Goal: Information Seeking & Learning: Check status

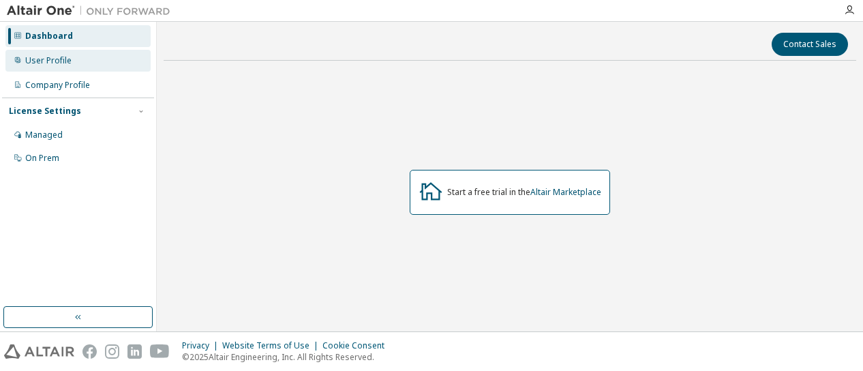
click at [38, 54] on div "User Profile" at bounding box center [77, 61] width 145 height 22
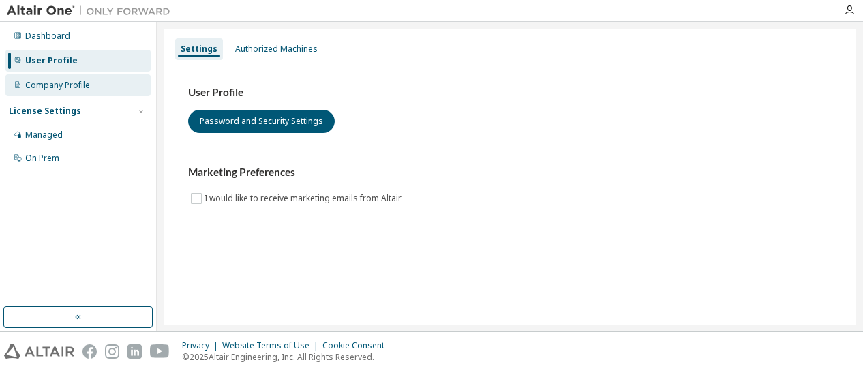
click at [57, 88] on div "Company Profile" at bounding box center [57, 85] width 65 height 11
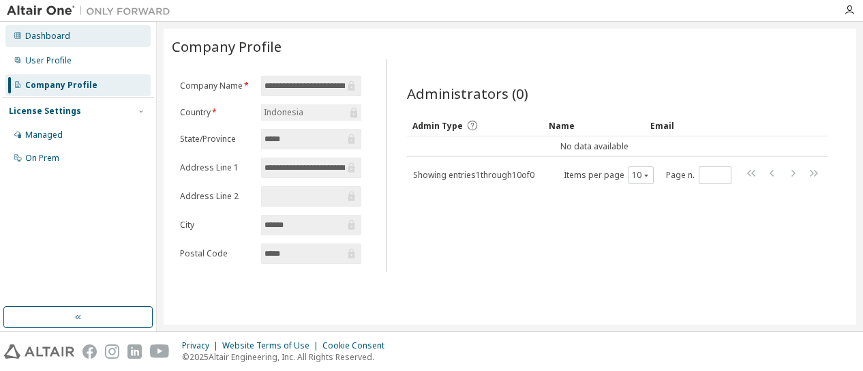
click at [46, 31] on div "Dashboard" at bounding box center [47, 36] width 45 height 11
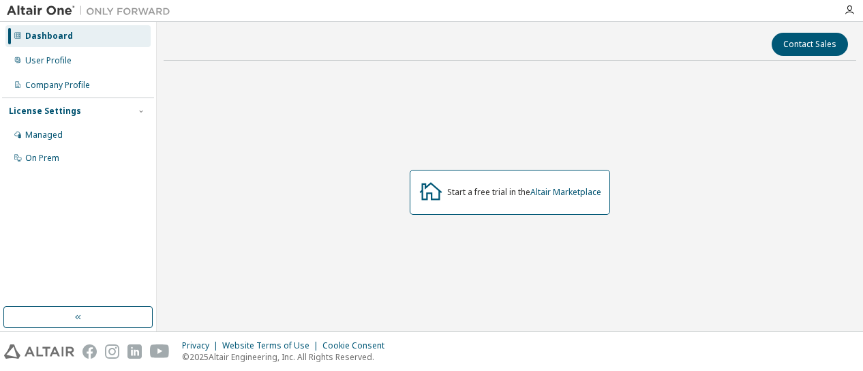
click at [430, 196] on icon at bounding box center [431, 191] width 22 height 18
click at [75, 317] on icon "button" at bounding box center [77, 317] width 5 height 5
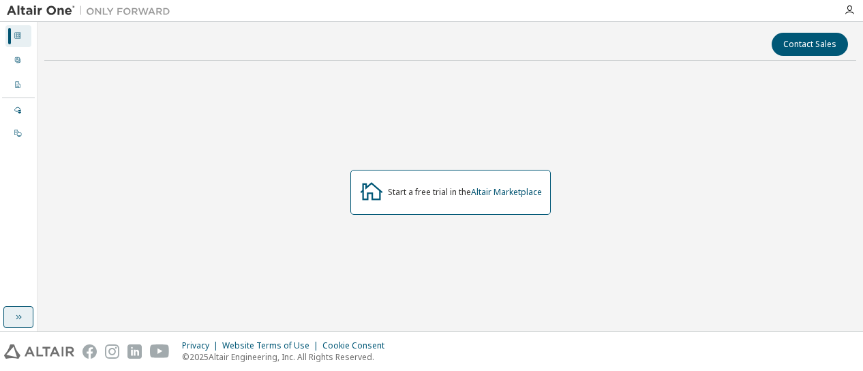
drag, startPoint x: 18, startPoint y: 1, endPoint x: 156, endPoint y: 350, distance: 376.1
click at [156, 350] on img at bounding box center [160, 351] width 20 height 14
click at [50, 351] on img at bounding box center [39, 351] width 70 height 14
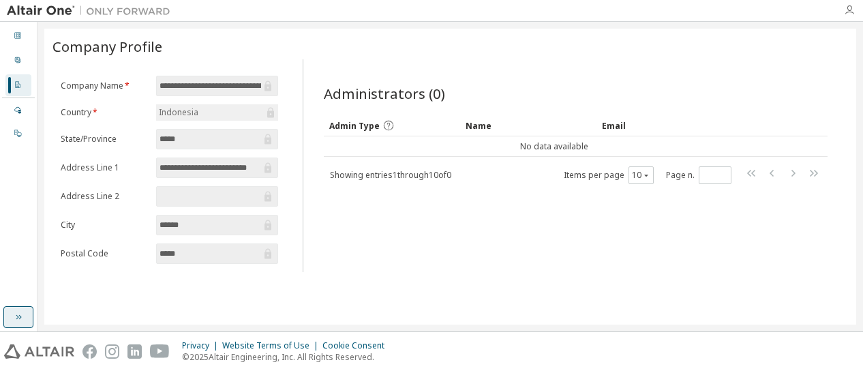
click at [847, 12] on icon "button" at bounding box center [849, 10] width 11 height 11
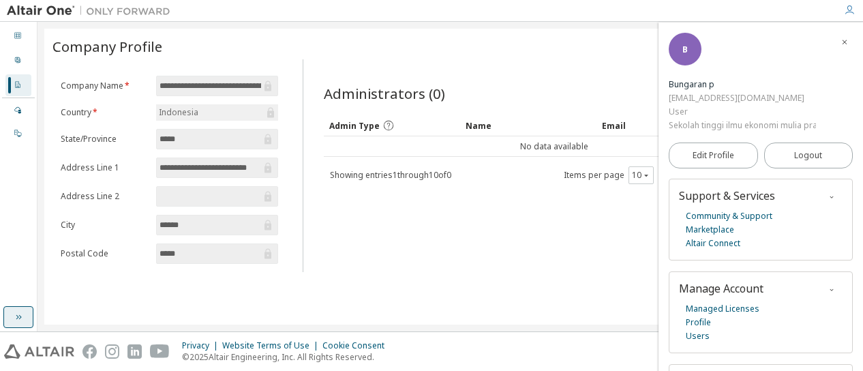
click at [862, 328] on div at bounding box center [862, 185] width 1 height 371
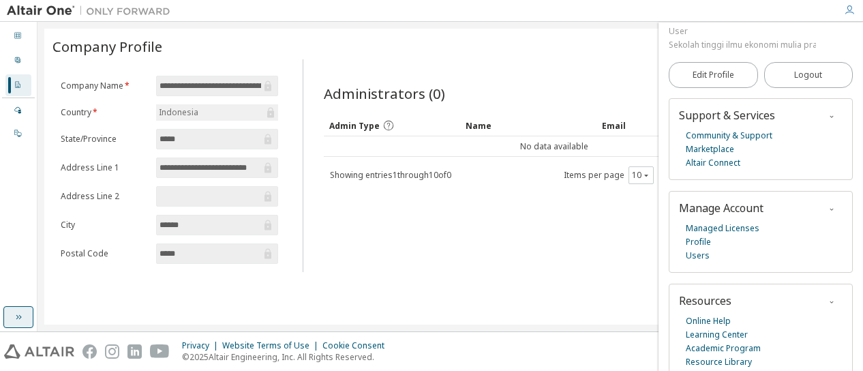
scroll to position [100, 0]
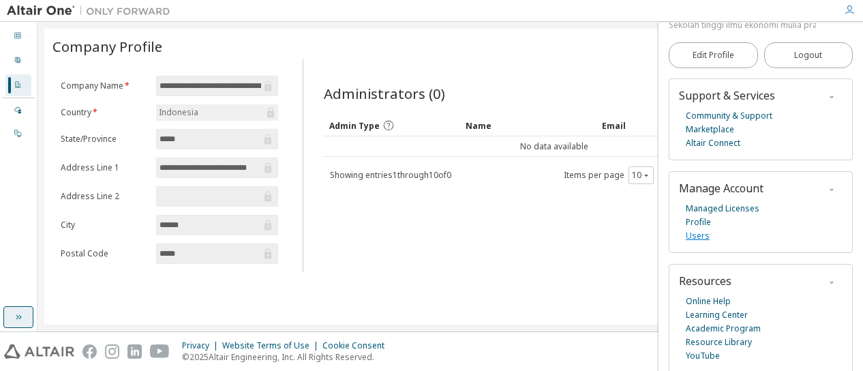
click at [704, 232] on link "Users" at bounding box center [698, 236] width 24 height 14
click at [805, 61] on span "Logout" at bounding box center [808, 55] width 28 height 14
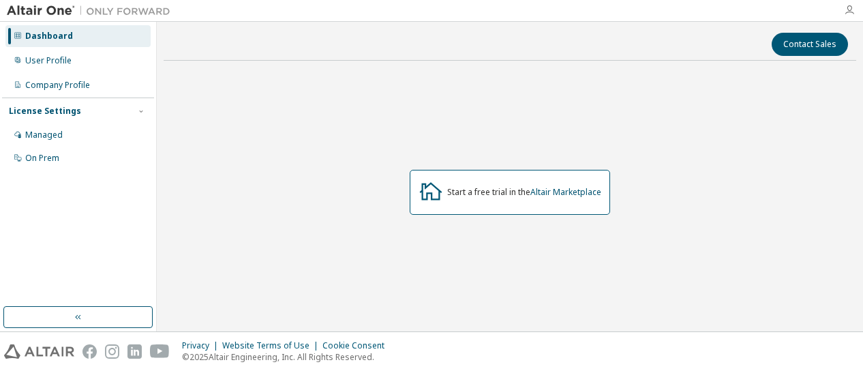
click at [848, 10] on icon "button" at bounding box center [849, 10] width 11 height 11
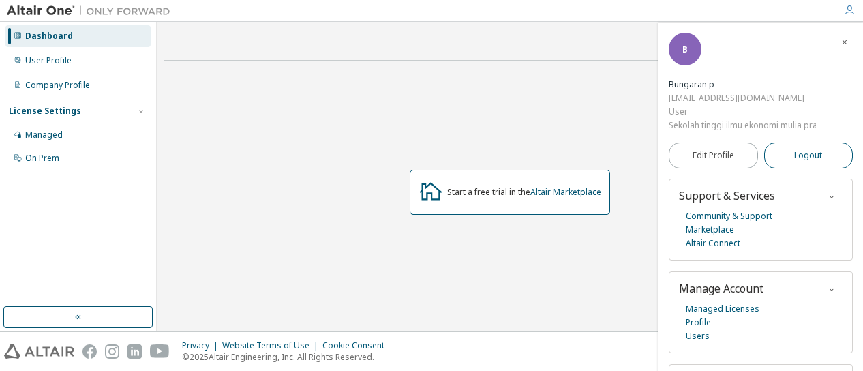
click at [813, 156] on span "Logout" at bounding box center [808, 156] width 28 height 14
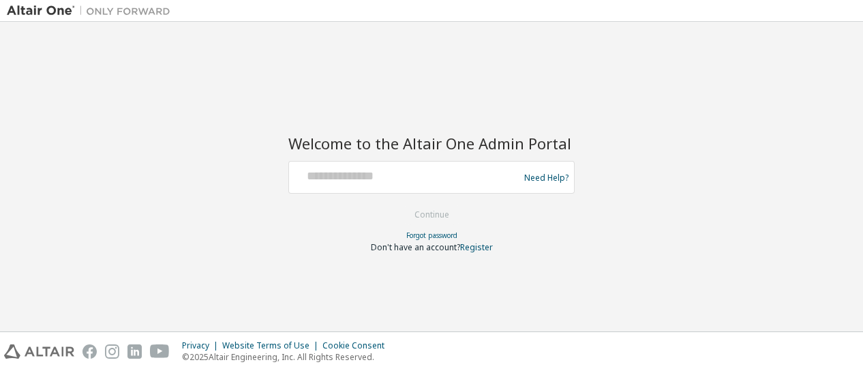
click at [326, 185] on div at bounding box center [405, 177] width 223 height 26
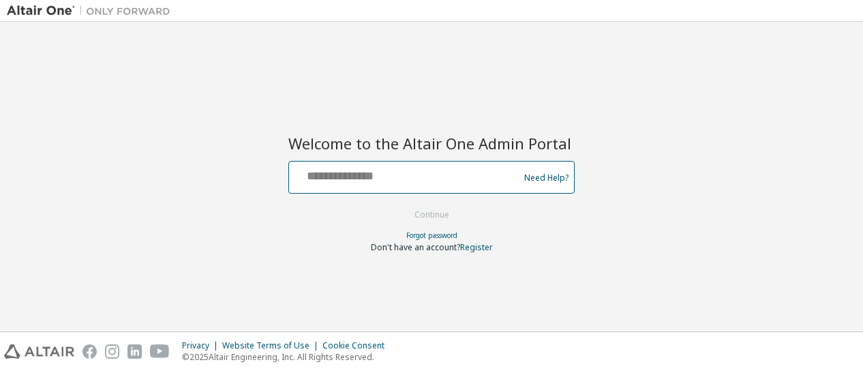
click at [315, 174] on input "text" at bounding box center [405, 174] width 223 height 20
type input "**********"
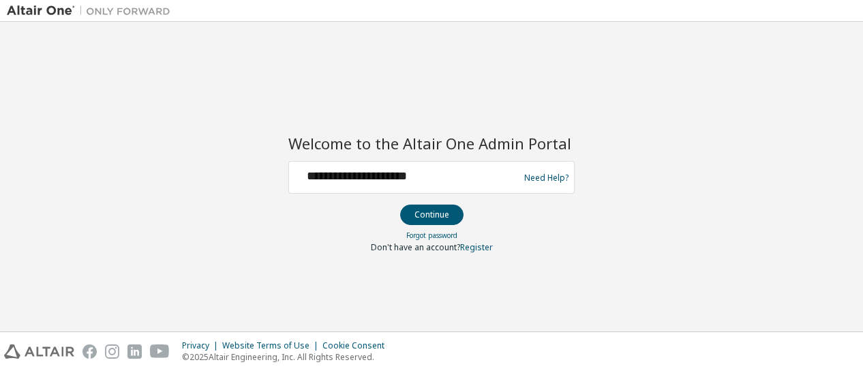
click at [436, 230] on div "Forgot password" at bounding box center [431, 235] width 286 height 11
click at [441, 222] on button "Continue" at bounding box center [431, 214] width 63 height 20
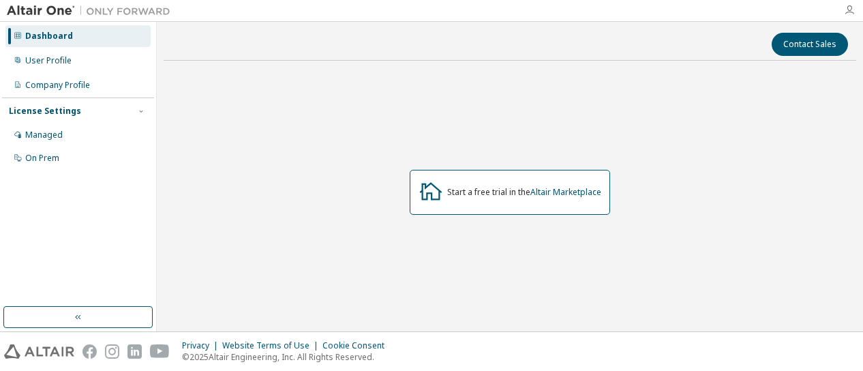
click at [849, 7] on icon "button" at bounding box center [849, 10] width 11 height 11
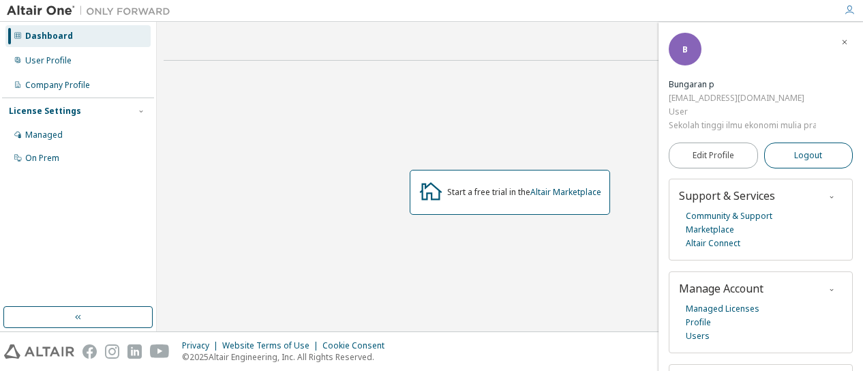
click at [800, 149] on span "Logout" at bounding box center [808, 156] width 28 height 14
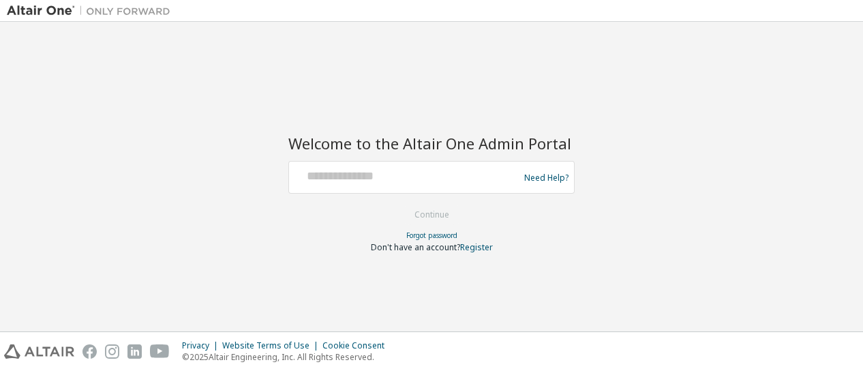
click at [335, 184] on div at bounding box center [405, 177] width 223 height 26
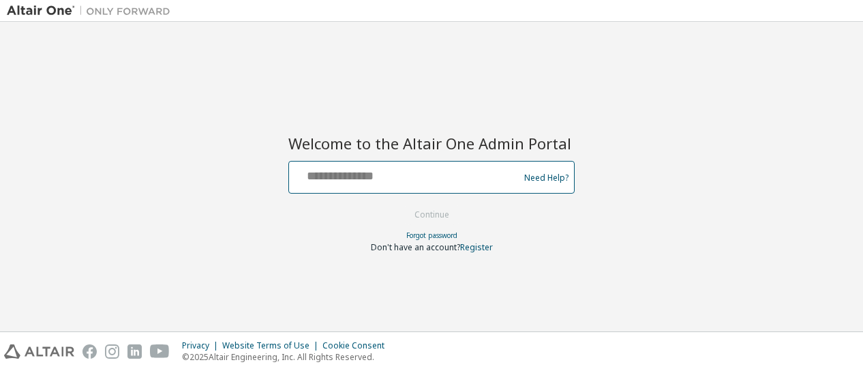
click at [324, 177] on input "text" at bounding box center [405, 174] width 223 height 20
type input "**********"
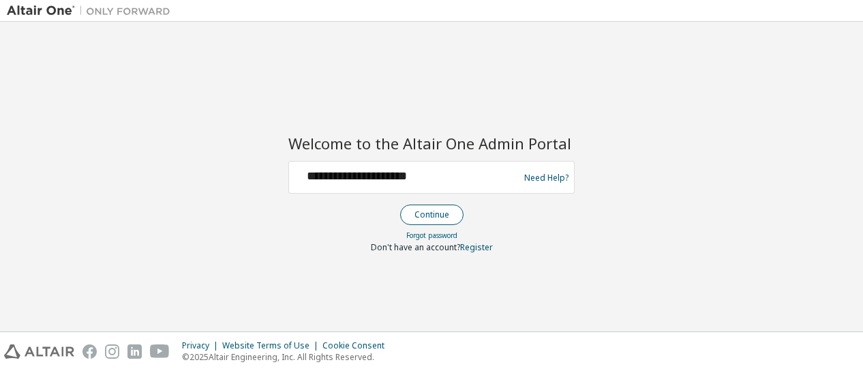
click at [429, 212] on button "Continue" at bounding box center [431, 214] width 63 height 20
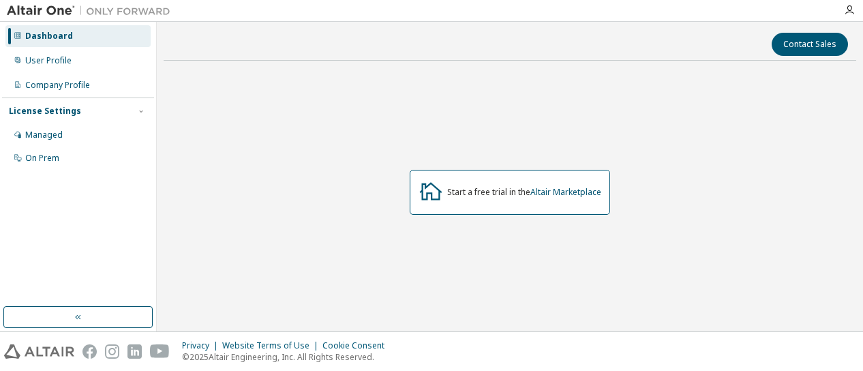
click at [49, 36] on div "Dashboard" at bounding box center [49, 36] width 48 height 11
click at [40, 127] on div "Managed" at bounding box center [77, 135] width 145 height 22
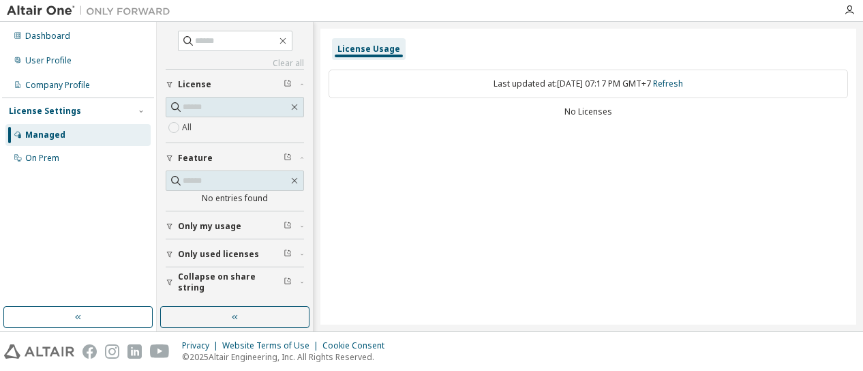
click at [369, 48] on div "License Usage" at bounding box center [368, 49] width 63 height 11
click at [673, 85] on link "Refresh" at bounding box center [668, 84] width 30 height 12
click at [170, 253] on icon "button" at bounding box center [170, 254] width 8 height 8
click at [170, 228] on button "Only my usage" at bounding box center [235, 226] width 138 height 30
click at [67, 319] on button "button" at bounding box center [77, 317] width 149 height 22
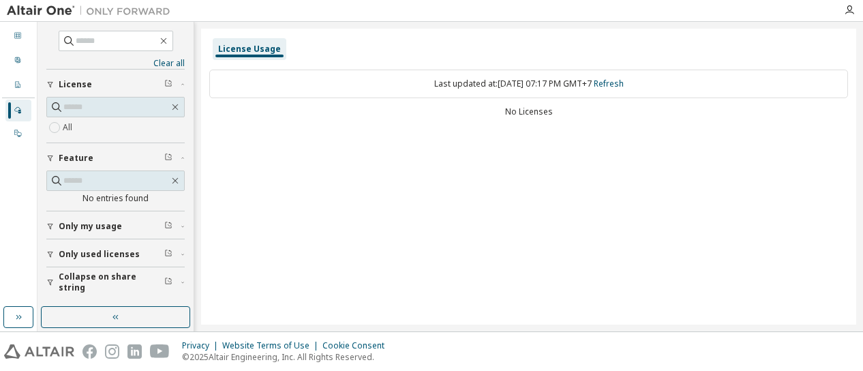
click at [64, 82] on span "License" at bounding box center [75, 84] width 33 height 11
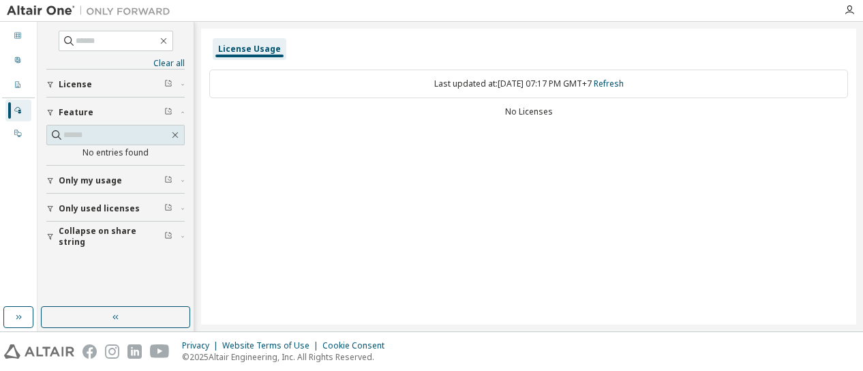
click at [54, 82] on icon "button" at bounding box center [50, 84] width 8 height 8
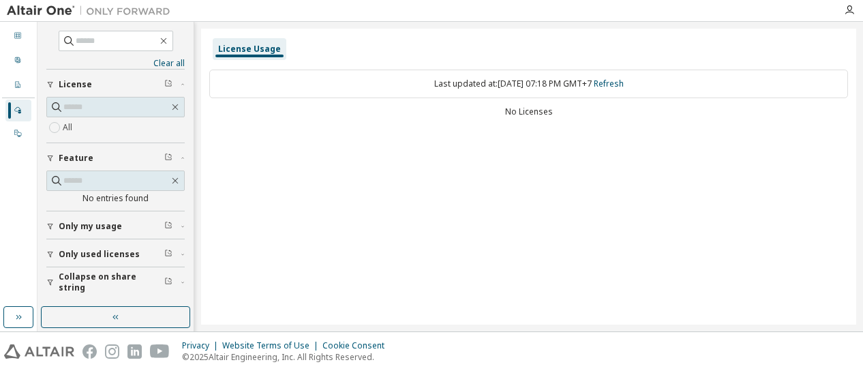
click at [168, 83] on icon "button" at bounding box center [168, 83] width 8 height 8
click at [102, 320] on button "button" at bounding box center [115, 317] width 149 height 22
